Goal: Browse casually: Explore the website without a specific task or goal

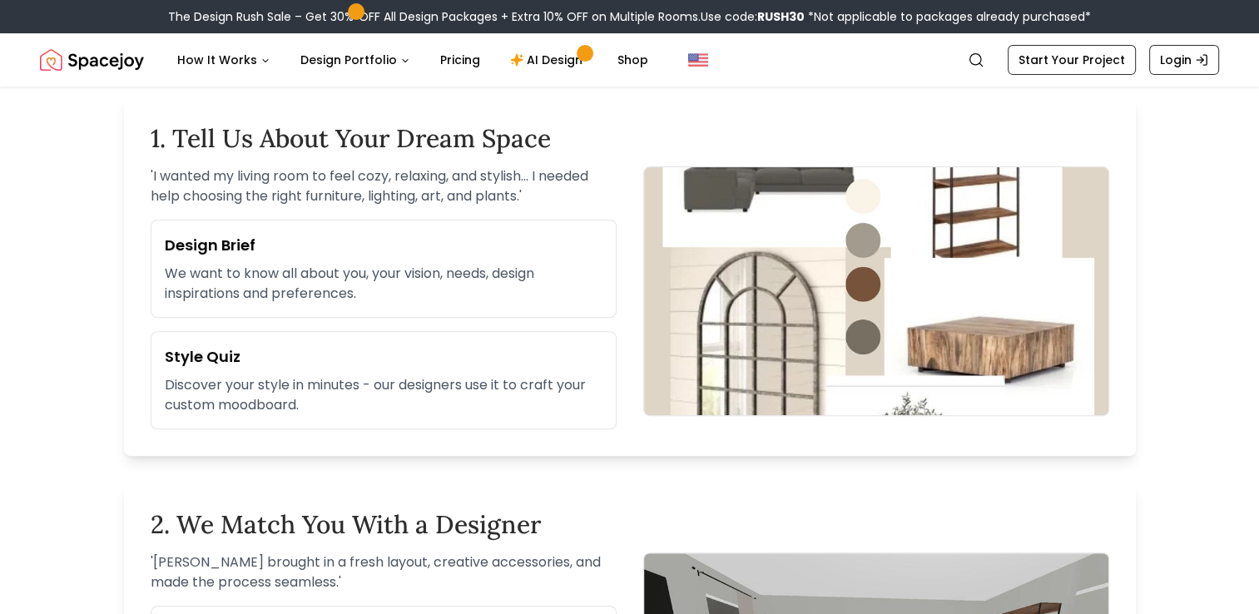
scroll to position [509, 0]
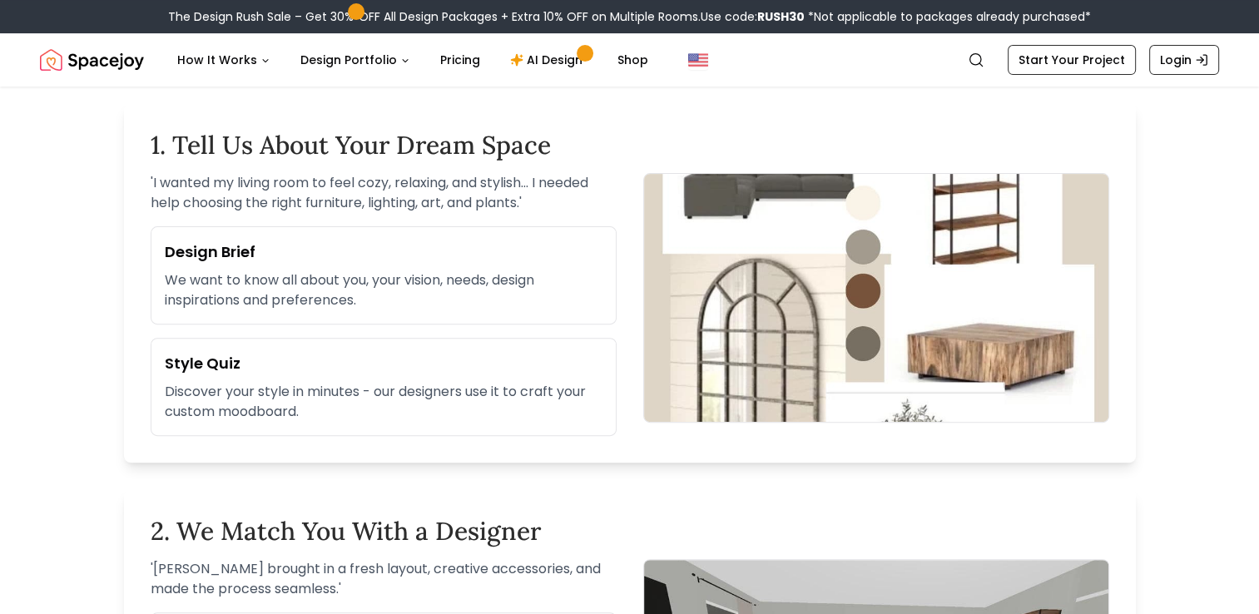
click at [113, 66] on img "Spacejoy" at bounding box center [92, 59] width 104 height 33
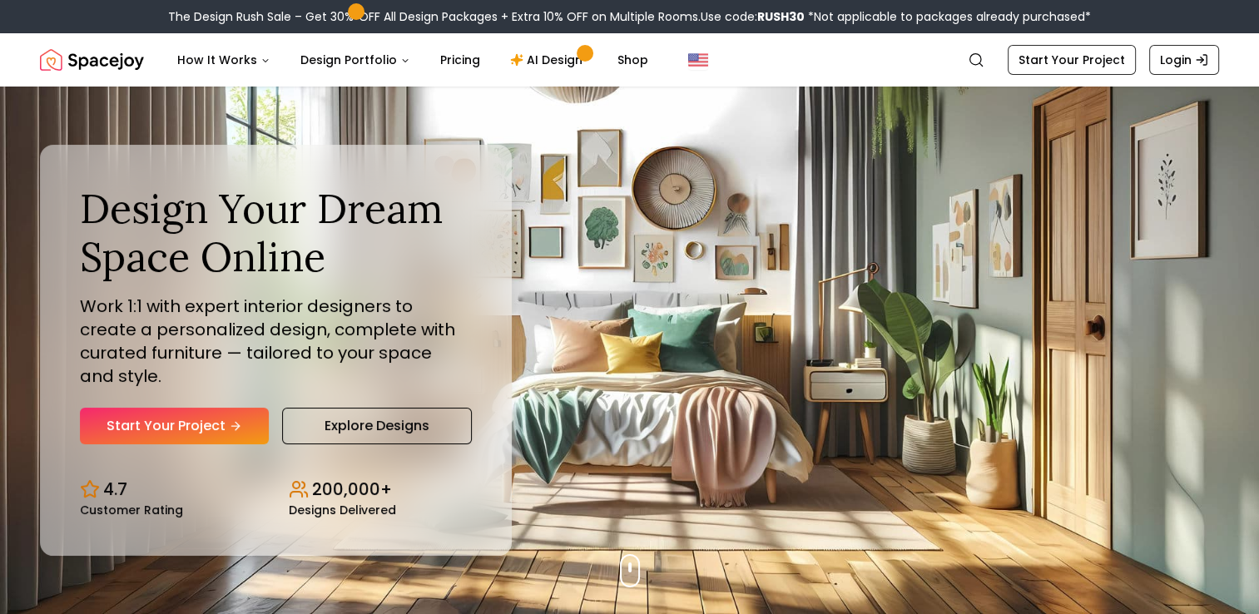
click at [113, 66] on img "Spacejoy" at bounding box center [92, 59] width 104 height 33
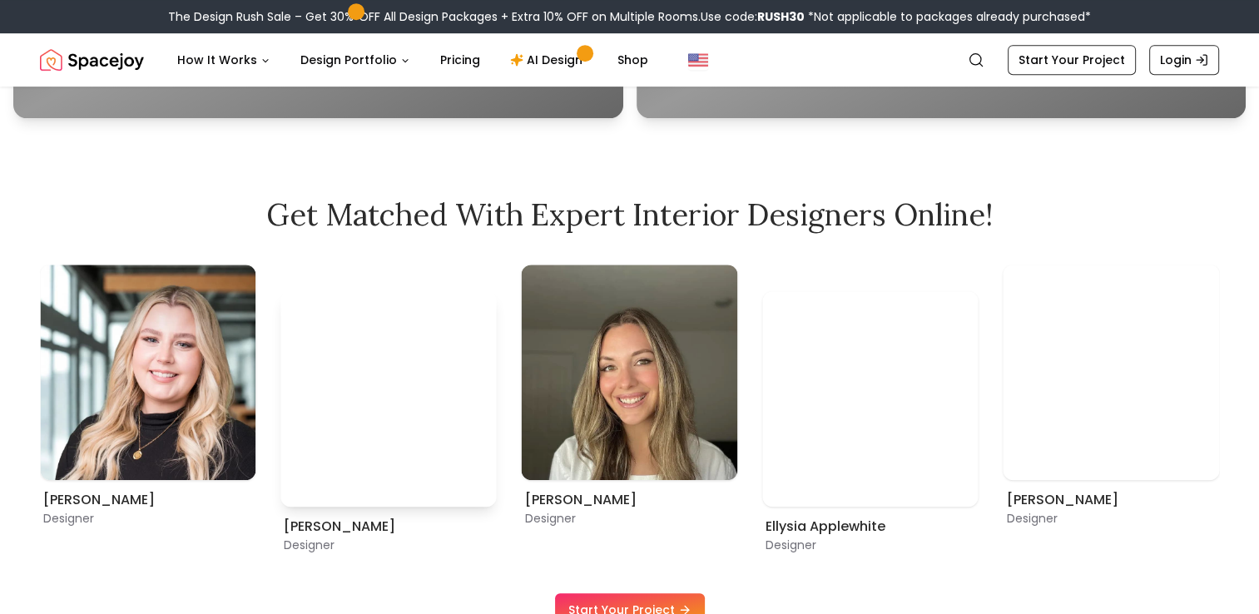
scroll to position [841, 0]
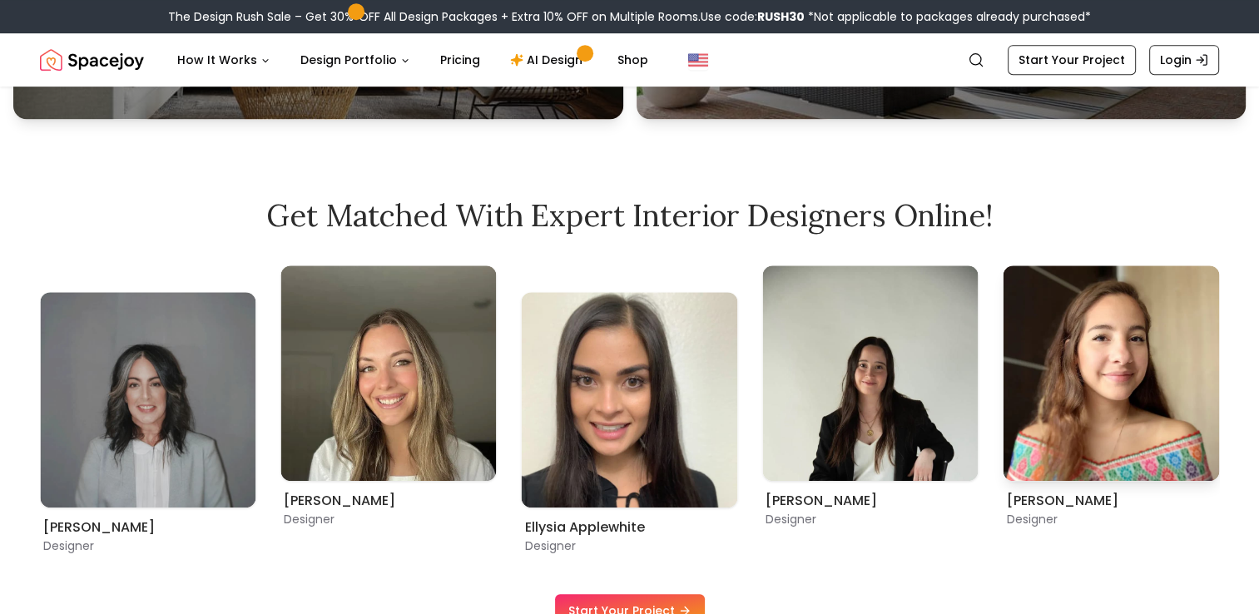
click at [1072, 389] on img "1 / 9" at bounding box center [1112, 374] width 216 height 216
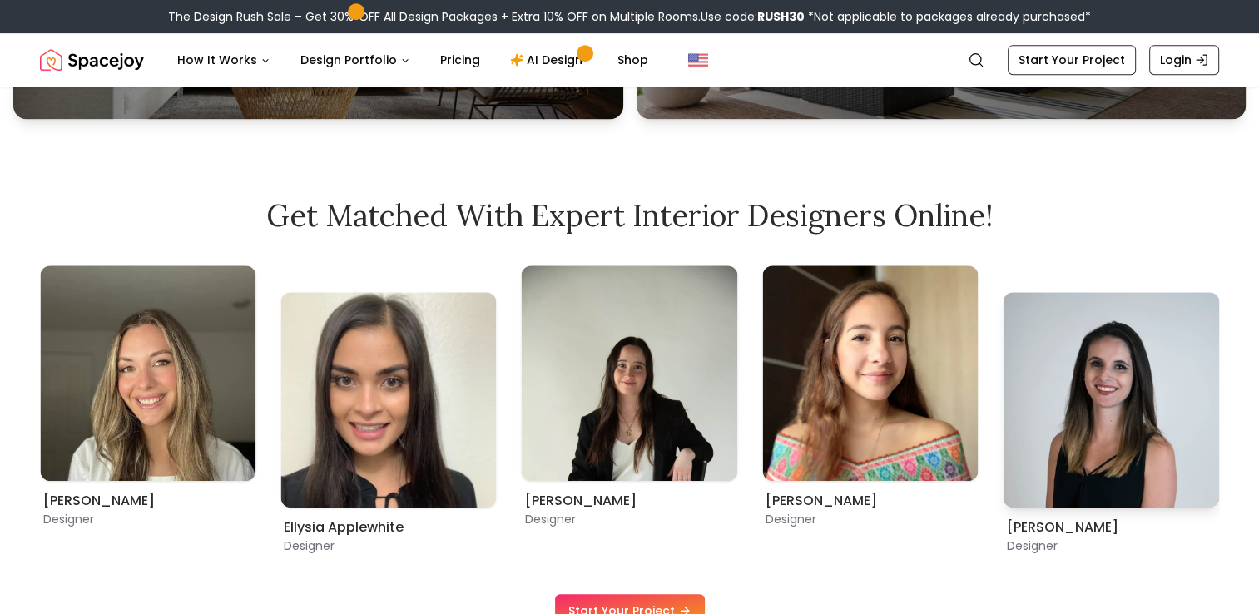
click at [1164, 389] on img "2 / 9" at bounding box center [1112, 400] width 216 height 216
click at [880, 400] on img "1 / 9" at bounding box center [870, 374] width 216 height 216
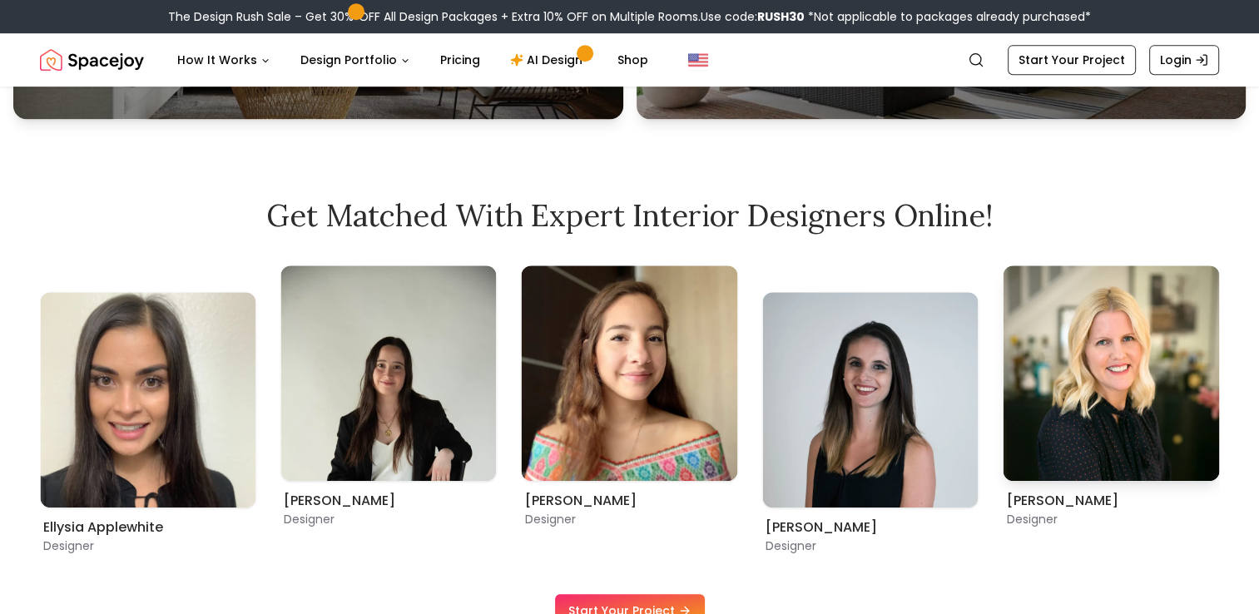
click at [1045, 410] on img "3 / 9" at bounding box center [1112, 374] width 216 height 216
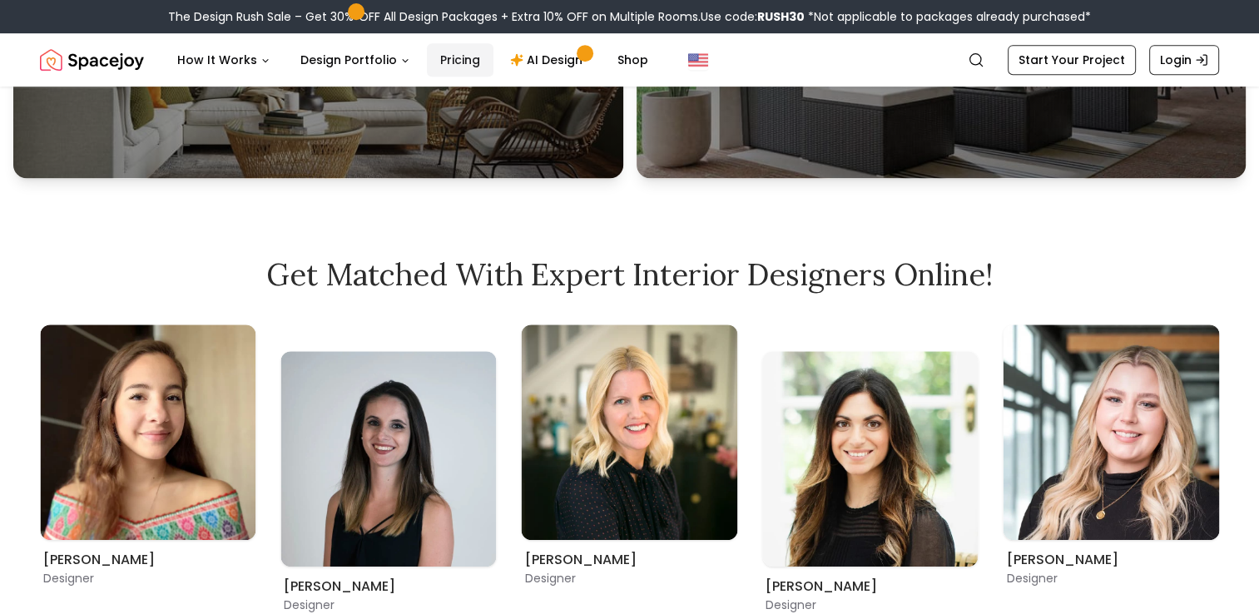
scroll to position [781, 0]
